Goal: Transaction & Acquisition: Subscribe to service/newsletter

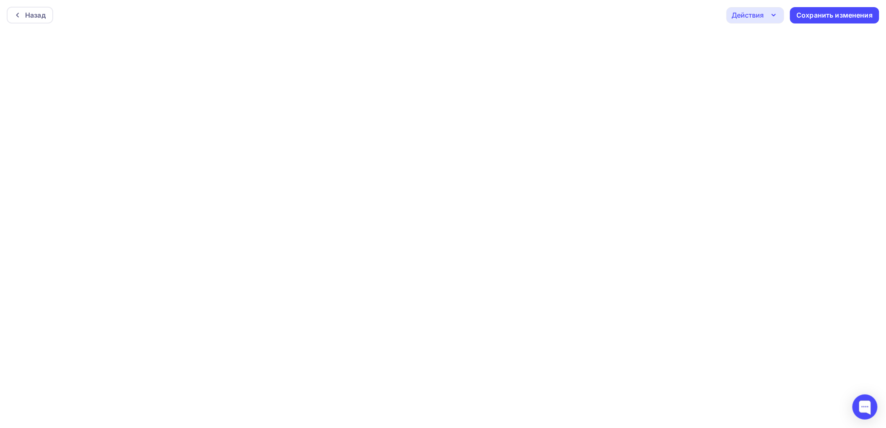
click at [763, 8] on div "Действия" at bounding box center [756, 15] width 58 height 16
click at [732, 14] on div "Действия" at bounding box center [748, 15] width 32 height 10
click at [811, 13] on div "Сохранить изменения" at bounding box center [835, 15] width 76 height 10
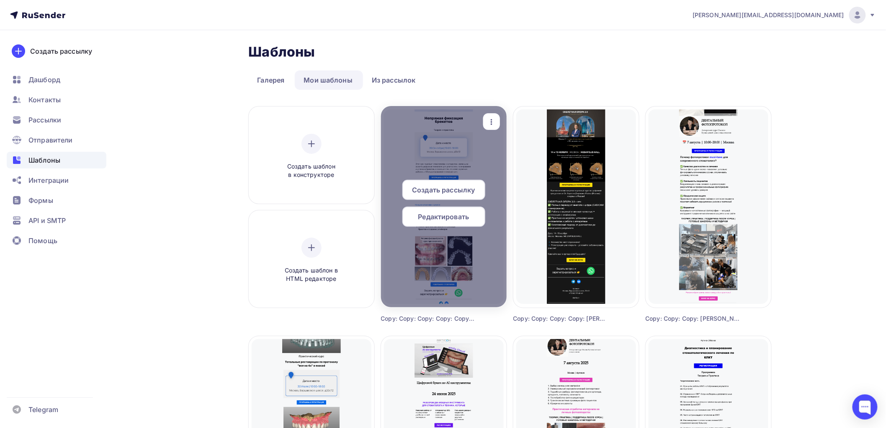
click at [447, 188] on span "Создать рассылку" at bounding box center [443, 190] width 63 height 10
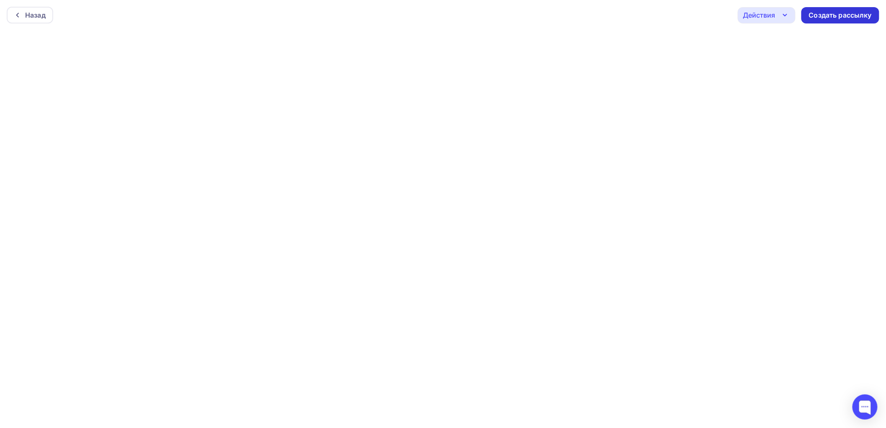
click at [845, 10] on div "Создать рассылку" at bounding box center [840, 15] width 63 height 10
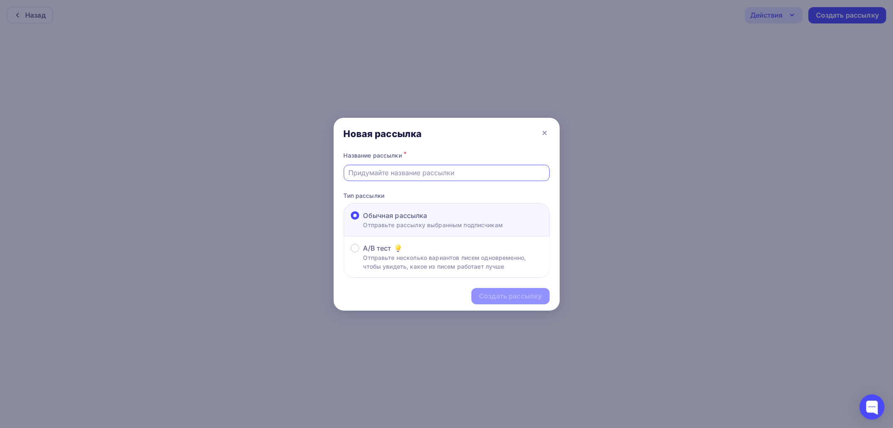
click at [395, 171] on input "text" at bounding box center [447, 173] width 196 height 10
type input "Брекеты_1"
click at [499, 294] on div "Создать рассылку" at bounding box center [510, 296] width 63 height 10
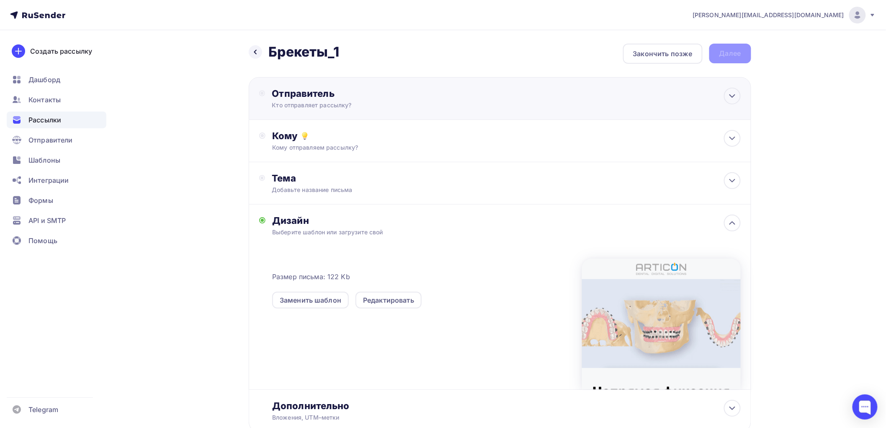
click at [361, 94] on div "Отправитель" at bounding box center [362, 94] width 181 height 12
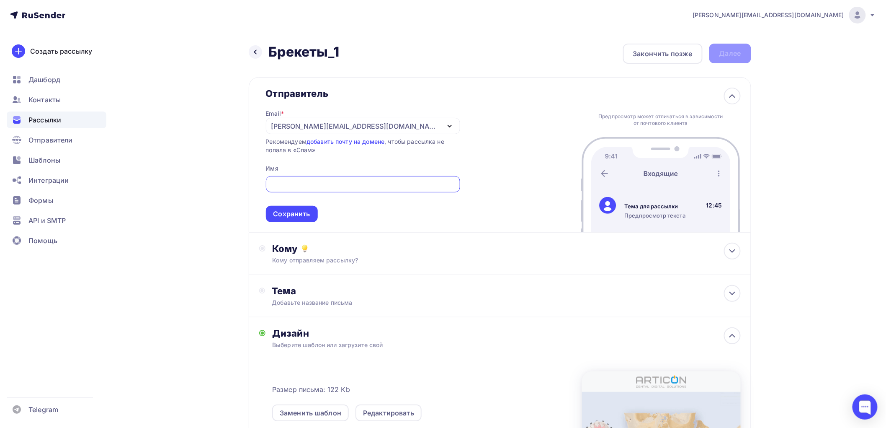
click at [353, 121] on div "[PERSON_NAME][EMAIL_ADDRESS][DOMAIN_NAME]" at bounding box center [363, 126] width 194 height 16
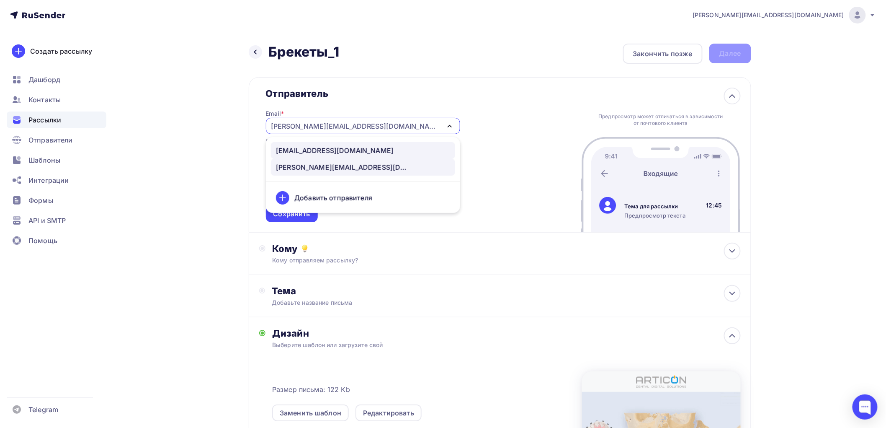
click at [341, 149] on div "[EMAIL_ADDRESS][DOMAIN_NAME]" at bounding box center [335, 150] width 118 height 10
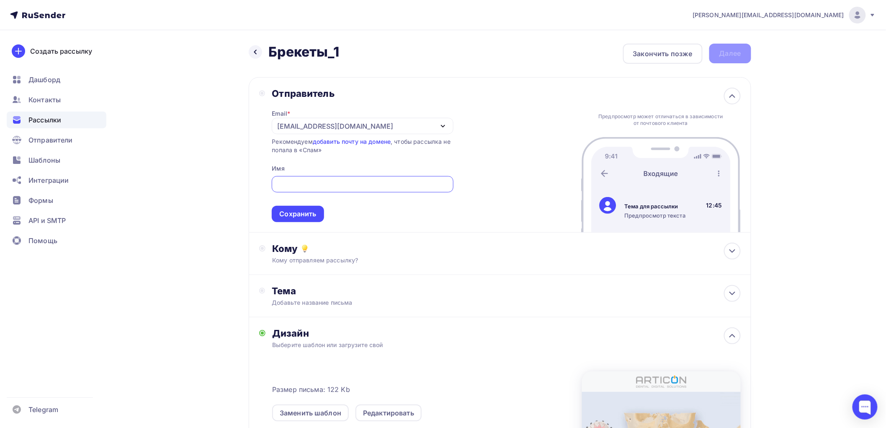
click at [326, 186] on input "text" at bounding box center [363, 184] width 172 height 10
type input "Артикон [GEOGRAPHIC_DATA]"
click at [304, 212] on div "Сохранить" at bounding box center [297, 214] width 37 height 10
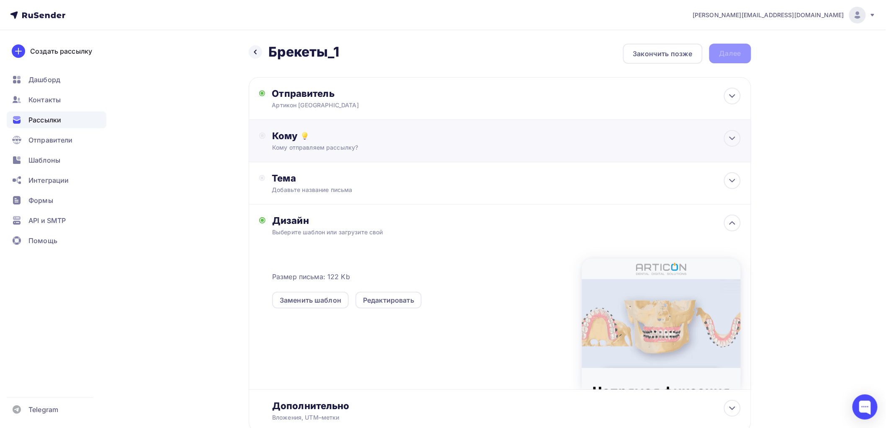
click at [386, 151] on div "Кому отправляем рассылку?" at bounding box center [483, 147] width 422 height 8
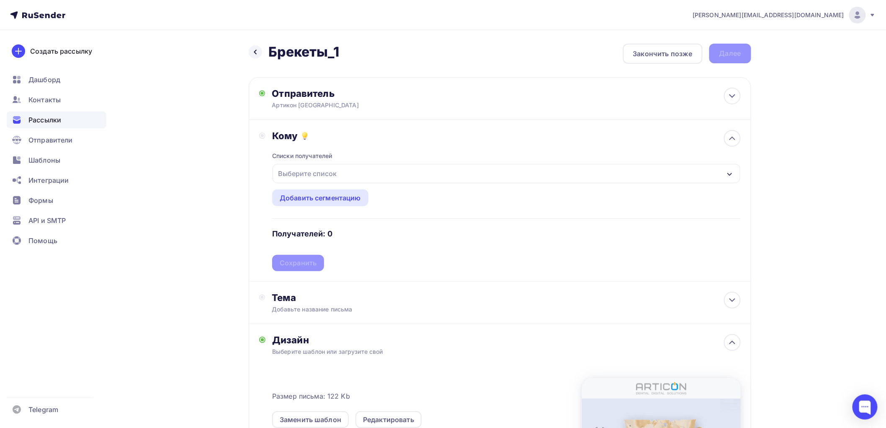
click at [383, 171] on div "Выберите список" at bounding box center [506, 173] width 467 height 19
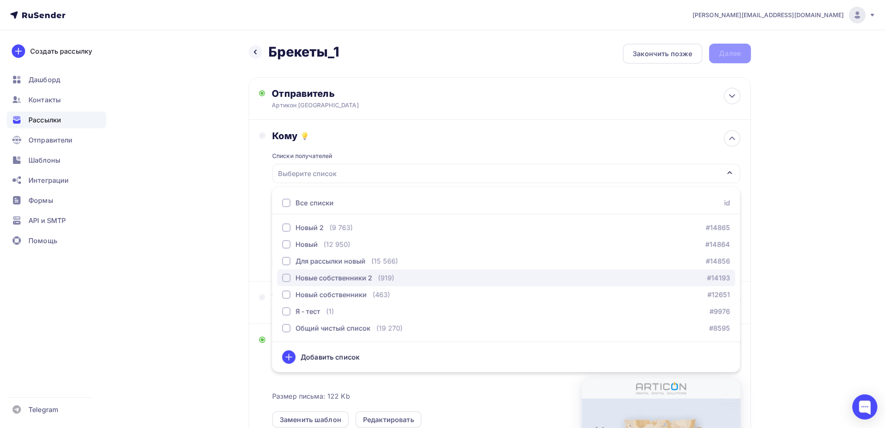
click at [285, 278] on div "button" at bounding box center [286, 278] width 8 height 8
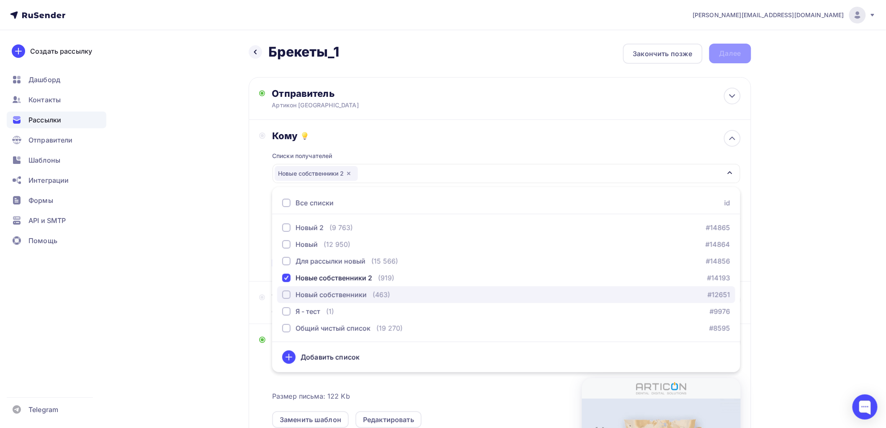
click at [287, 297] on div "button" at bounding box center [286, 294] width 8 height 8
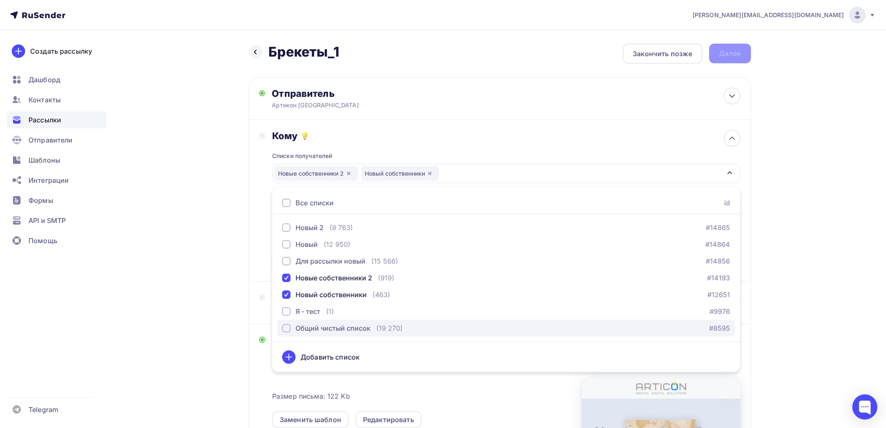
drag, startPoint x: 284, startPoint y: 325, endPoint x: 294, endPoint y: 324, distance: 9.7
click at [285, 325] on div "button" at bounding box center [286, 328] width 8 height 8
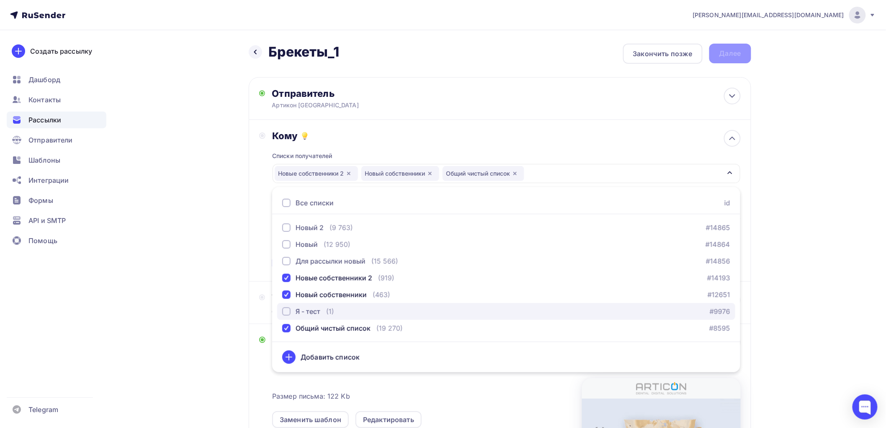
click at [288, 310] on div "button" at bounding box center [286, 311] width 8 height 8
click at [806, 228] on div "[PERSON_NAME][EMAIL_ADDRESS][DOMAIN_NAME] Аккаунт Тарифы Выйти Создать рассылку…" at bounding box center [443, 302] width 886 height 605
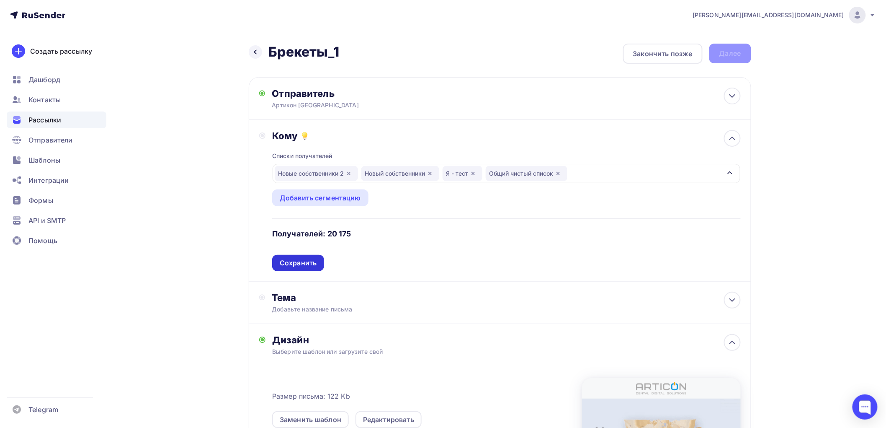
click at [299, 264] on div "Сохранить" at bounding box center [298, 263] width 37 height 10
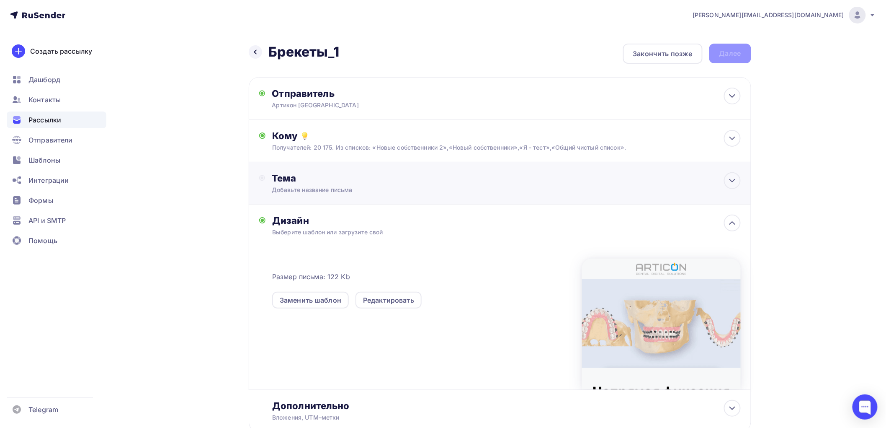
click at [359, 187] on div "Добавьте название письма" at bounding box center [346, 190] width 149 height 8
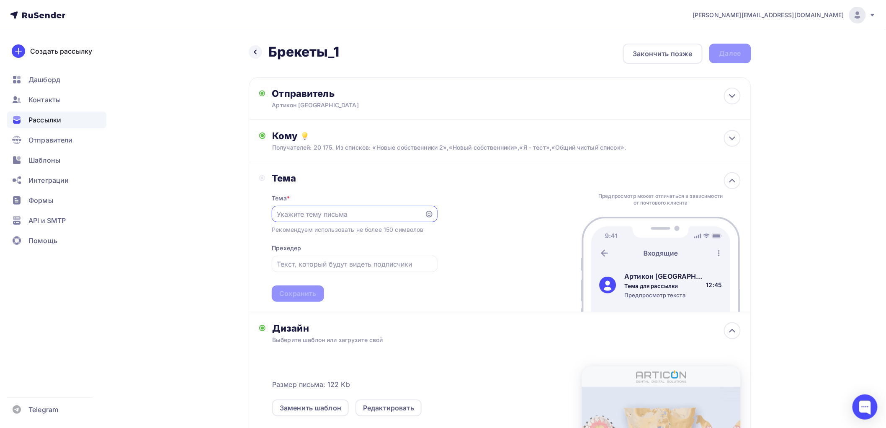
paste input "🦷 30 сентября | Практикум по непрямой фиксации брекетов"
type input "🦷 30 сентября | Практикум по непрямой фиксации брекетов"
click at [302, 260] on input "text" at bounding box center [355, 264] width 156 height 10
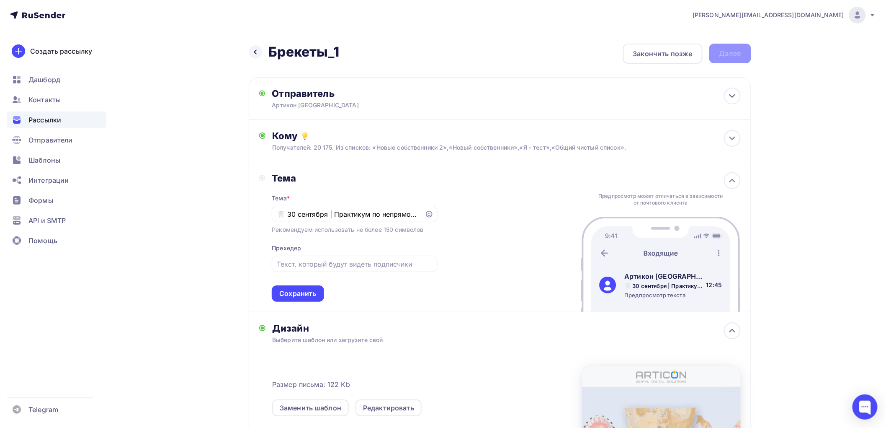
drag, startPoint x: 106, startPoint y: 258, endPoint x: 114, endPoint y: 260, distance: 8.1
click at [106, 258] on div "Создать рассылку [GEOGRAPHIC_DATA] Контакты Рассылки Отправители Шаблоны Интегр…" at bounding box center [56, 229] width 113 height 398
click at [289, 268] on input "text" at bounding box center [355, 264] width 156 height 10
paste input "Полный цикл работы с цифровыми протоколами: Maestro 3D, лабораторный этап, фикс…"
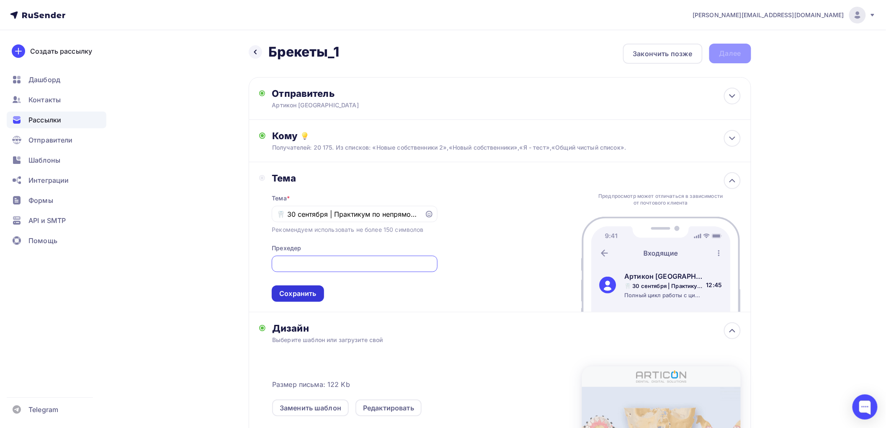
type input "Полный цикл работы с цифровыми протоколами: Maestro 3D, лабораторный этап, фикс…"
click at [295, 289] on div "Сохранить" at bounding box center [297, 294] width 37 height 10
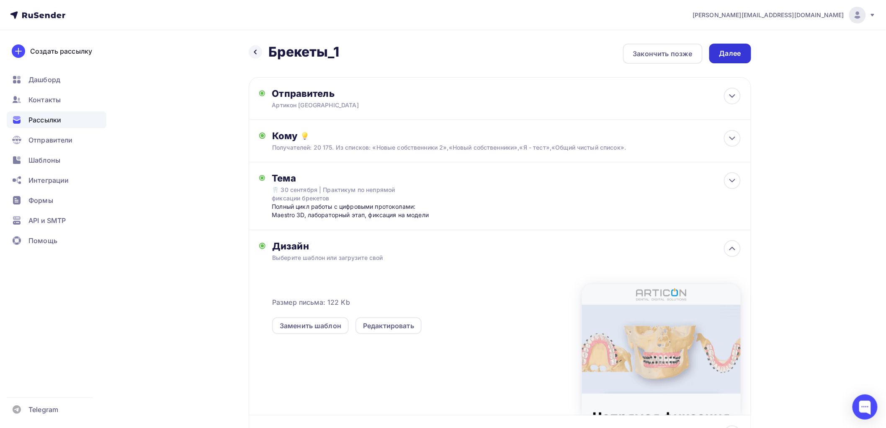
click at [734, 50] on div "Далее" at bounding box center [731, 54] width 22 height 10
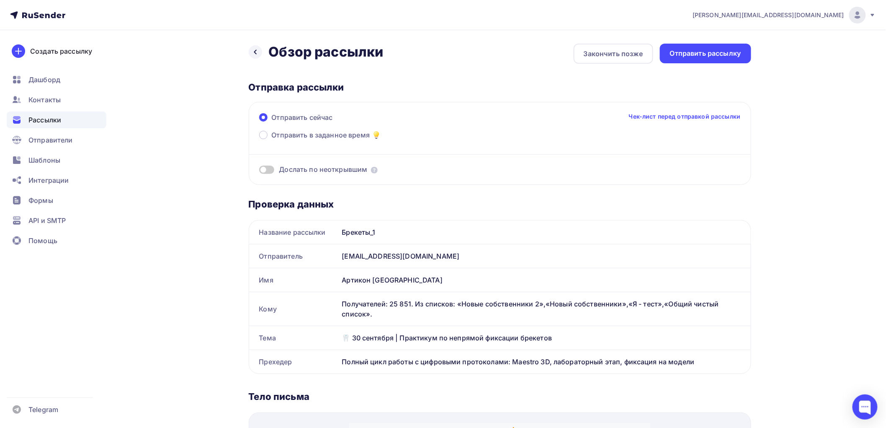
click at [270, 169] on span at bounding box center [266, 169] width 15 height 8
click at [259, 171] on input "checkbox" at bounding box center [259, 171] width 0 height 0
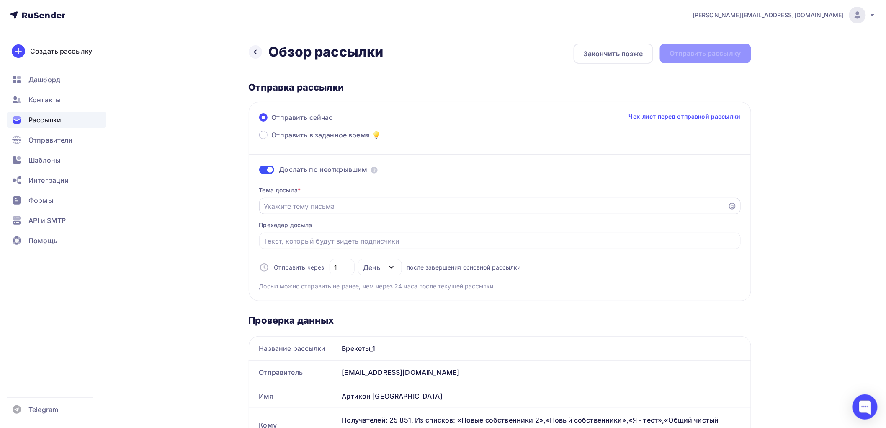
click at [308, 204] on input "Отправить в заданное время" at bounding box center [494, 206] width 460 height 10
drag, startPoint x: 174, startPoint y: 273, endPoint x: 194, endPoint y: 267, distance: 21.1
click at [296, 202] on input "Отправить в заданное время" at bounding box center [494, 206] width 460 height 10
paste input "🏆 Повышайте точность фиксации брекетов с Maestro 3D"
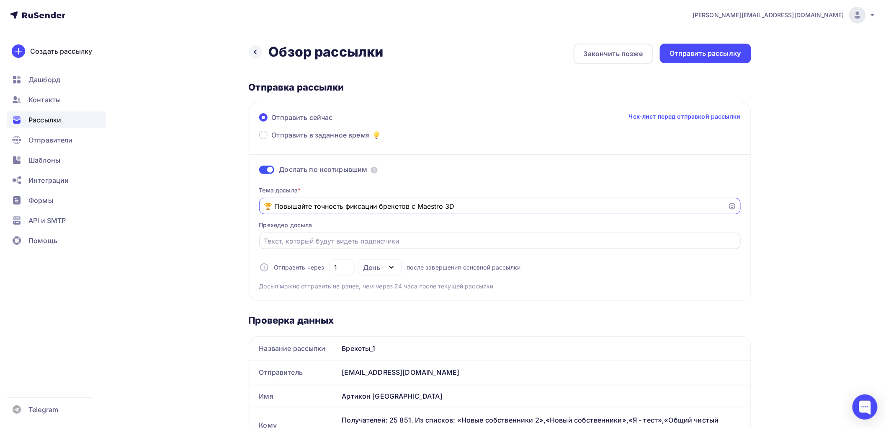
type input "🏆 Повышайте точность фиксации брекетов с Maestro 3D"
click at [298, 242] on input "Отправить в заданное время" at bounding box center [500, 241] width 472 height 10
drag, startPoint x: 177, startPoint y: 299, endPoint x: 188, endPoint y: 302, distance: 10.8
click at [277, 243] on input "Отправить в заданное время" at bounding box center [500, 241] width 472 height 10
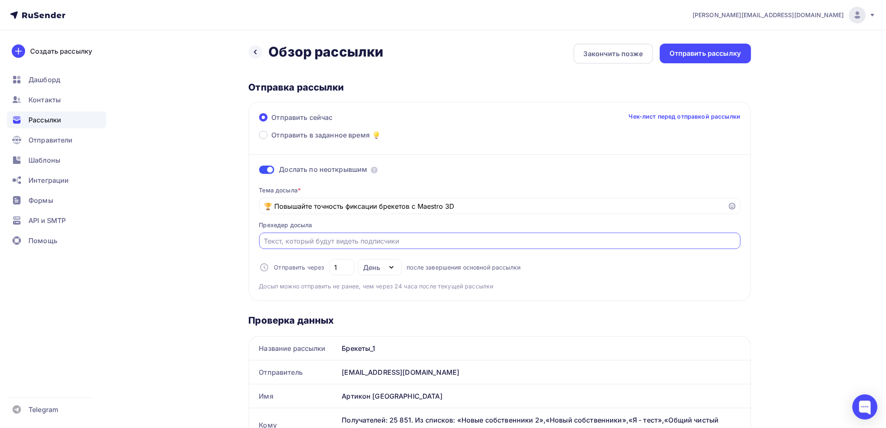
paste input "30 сентября | Непрямая фиксация брекетов, 3D-каппы, индивидуальные ретейнеры — …"
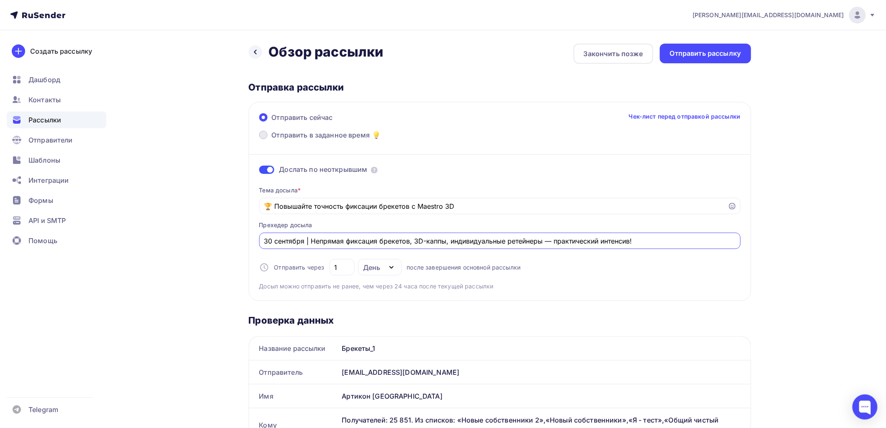
type input "30 сентября | Непрямая фиксация брекетов, 3D-каппы, индивидуальные ретейнеры — …"
click at [319, 133] on span "Отправить в заданное время" at bounding box center [321, 135] width 98 height 10
click at [272, 140] on input "Отправить в заданное время" at bounding box center [272, 140] width 0 height 0
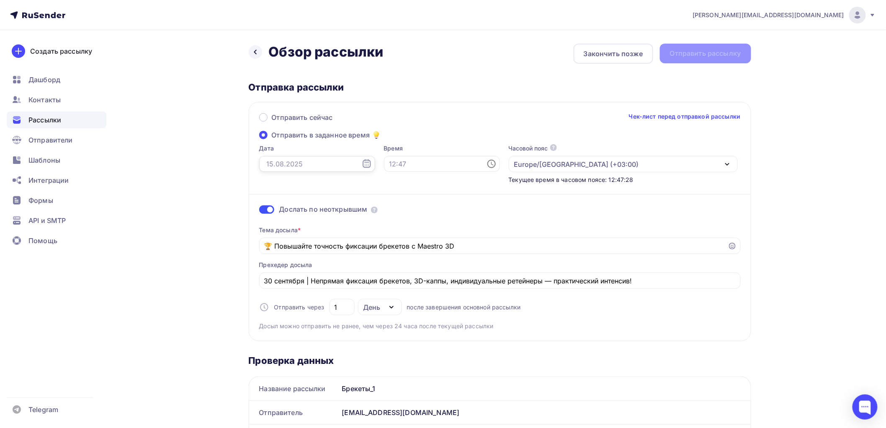
click at [299, 161] on input "text" at bounding box center [317, 164] width 116 height 16
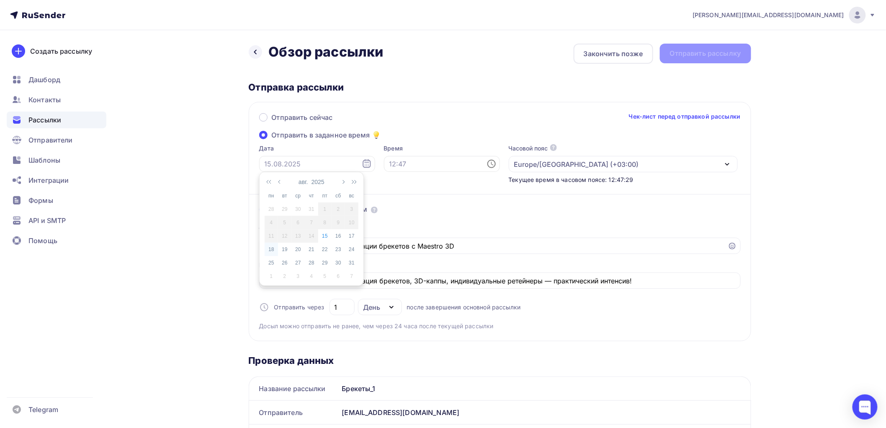
click at [271, 248] on div "18" at bounding box center [271, 249] width 13 height 8
type input "[DATE]"
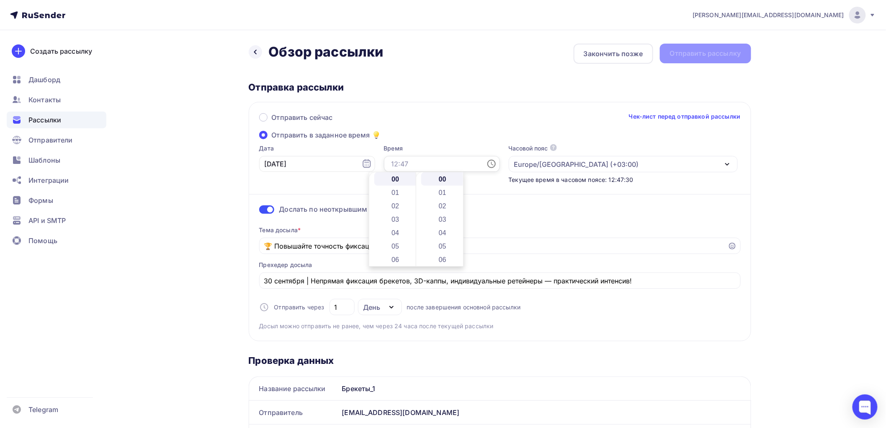
click at [397, 163] on input "text" at bounding box center [442, 164] width 116 height 16
drag, startPoint x: 413, startPoint y: 183, endPoint x: 412, endPoint y: 196, distance: 13.1
click at [412, 196] on div "00 01 02 03 04 05 06 07 08 09 10 11 12 13 14 15 16 17 18 19 20 21 22 23" at bounding box center [392, 219] width 47 height 94
click at [394, 240] on li "09" at bounding box center [396, 243] width 44 height 13
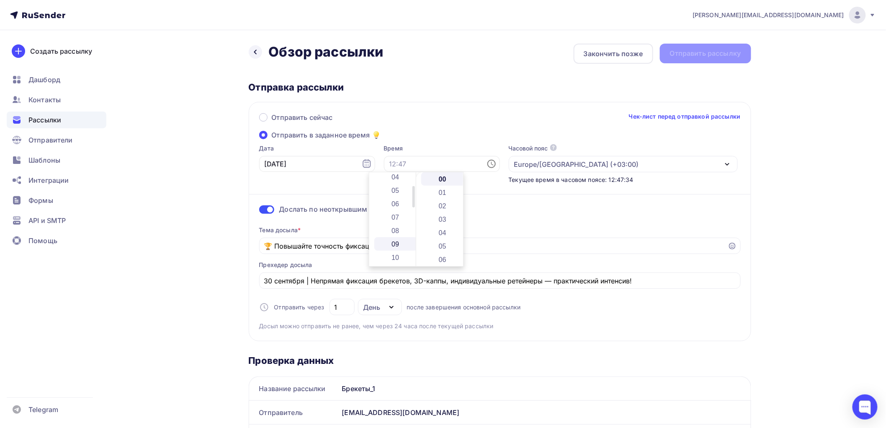
type input "09:00"
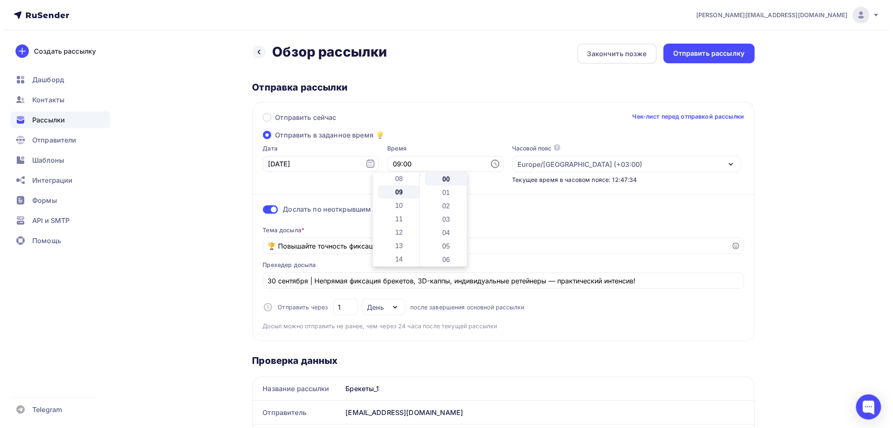
scroll to position [120, 0]
click at [441, 123] on div "Отправить сейчас Чек-лист перед отправкой рассылки" at bounding box center [500, 121] width 482 height 18
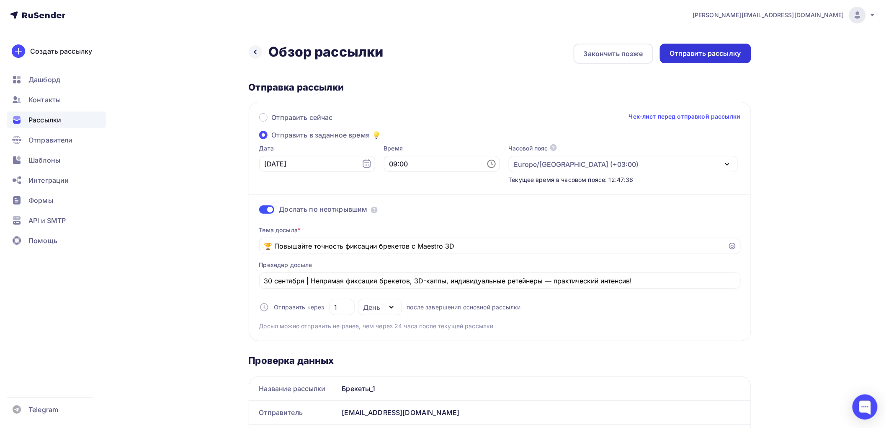
click at [727, 52] on div "Отправить рассылку" at bounding box center [705, 54] width 71 height 10
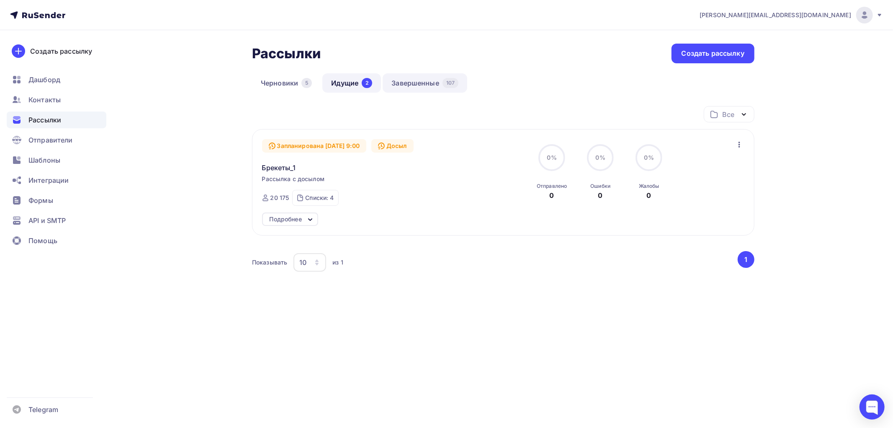
click at [404, 82] on link "Завершенные 107" at bounding box center [425, 82] width 85 height 19
